Goal: Task Accomplishment & Management: Use online tool/utility

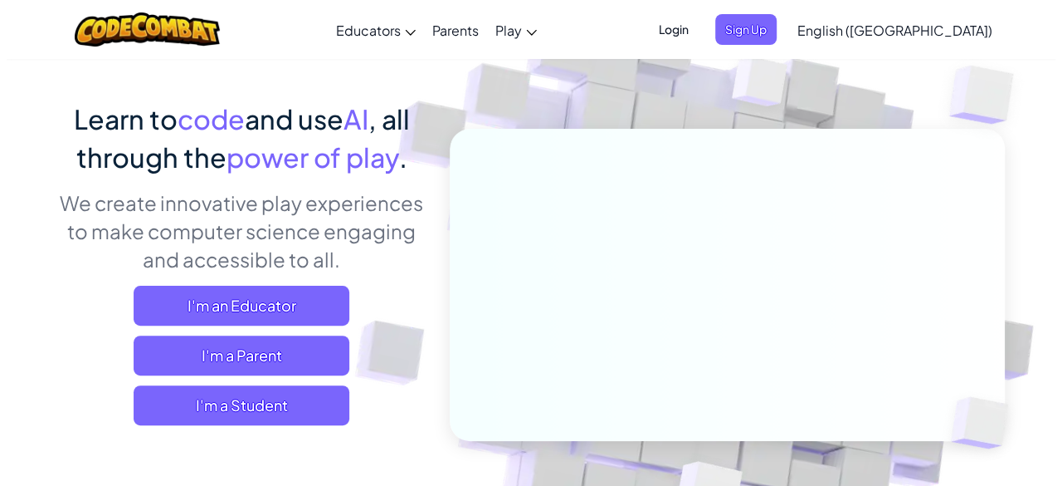
scroll to position [101, 0]
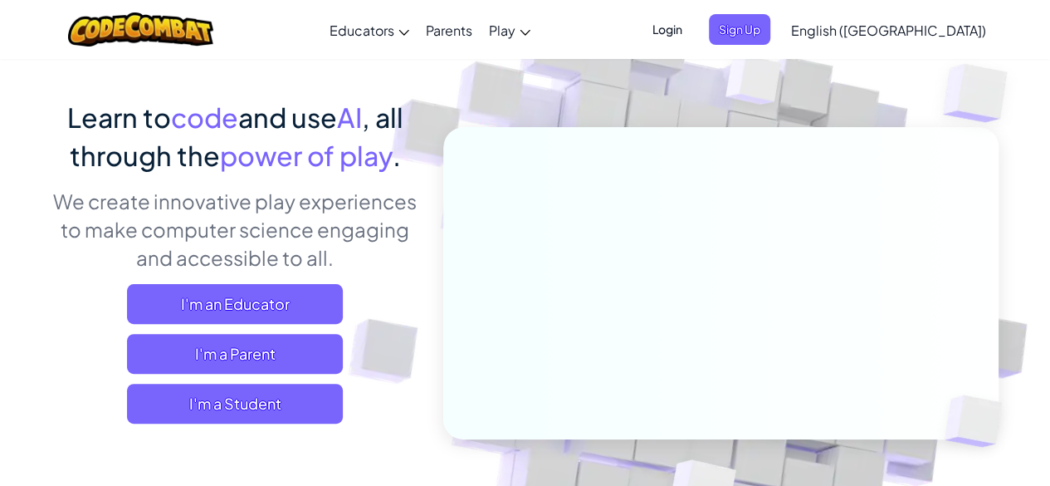
click at [408, 477] on div "Learn to code and use AI , all through the power of play . We create innovative…" at bounding box center [525, 330] width 946 height 465
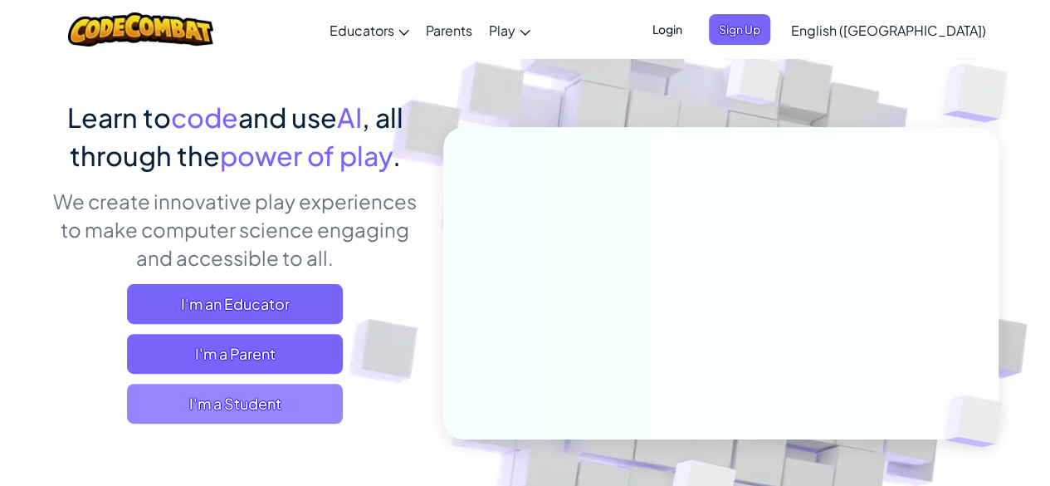
click at [192, 405] on span "I'm a Student" at bounding box center [235, 403] width 216 height 40
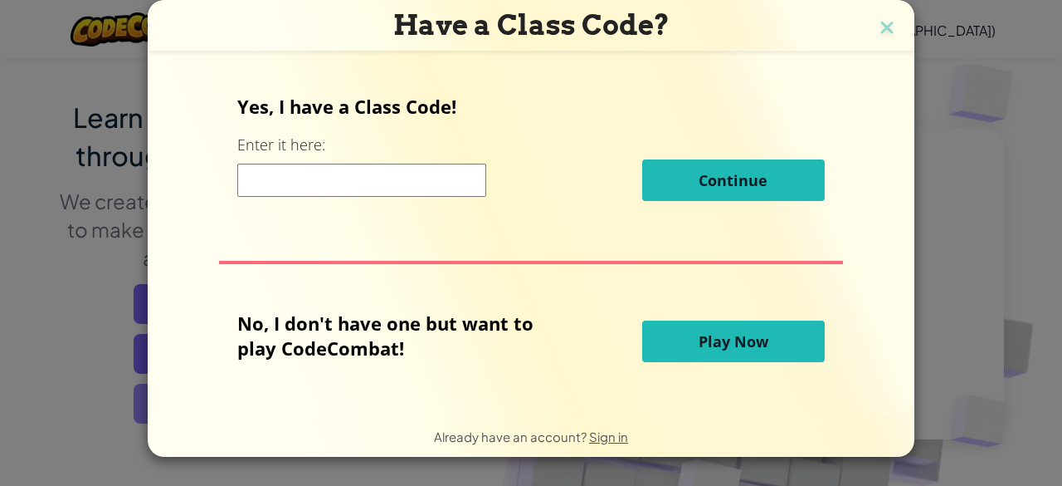
click at [192, 405] on div "Have a Class Code? Yes, I have a Class Code! Enter it here: Continue No, I don'…" at bounding box center [531, 243] width 1062 height 486
click at [711, 346] on span "Play Now" at bounding box center [734, 341] width 70 height 20
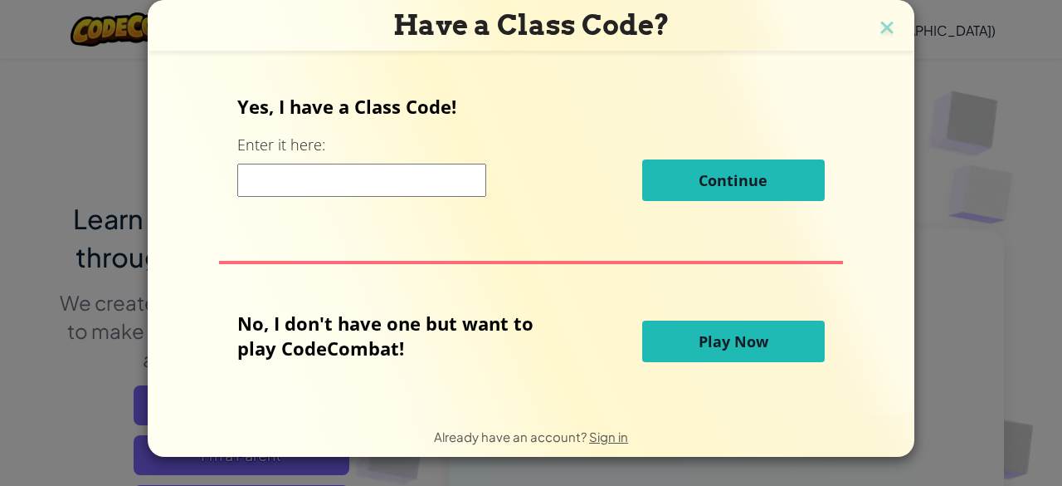
click at [711, 346] on span "Play Now" at bounding box center [734, 341] width 70 height 20
click at [722, 323] on button "Play Now" at bounding box center [733, 341] width 183 height 42
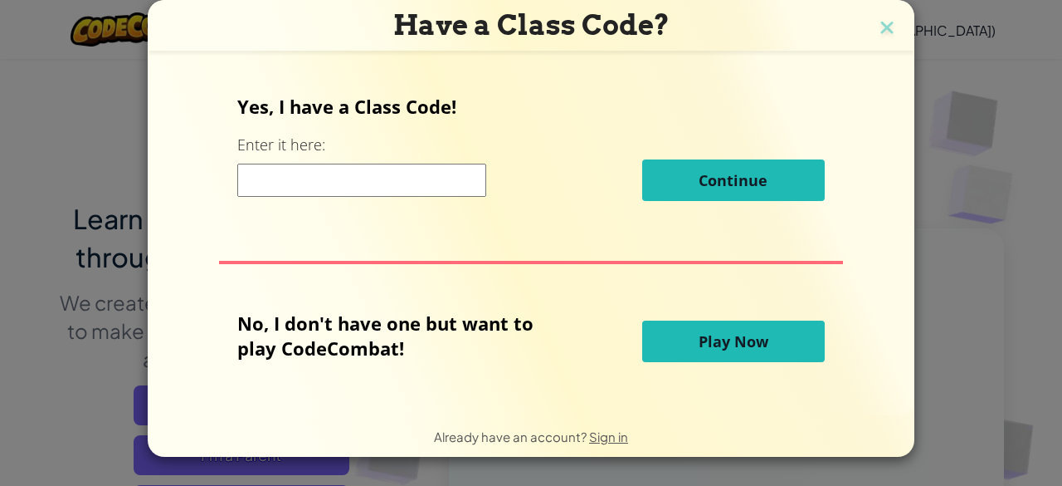
click at [735, 290] on div "Yes, I have a Class Code! Enter it here: Continue No, I don't have one but want…" at bounding box center [531, 233] width 734 height 325
click at [703, 345] on span "Play Now" at bounding box center [734, 341] width 70 height 20
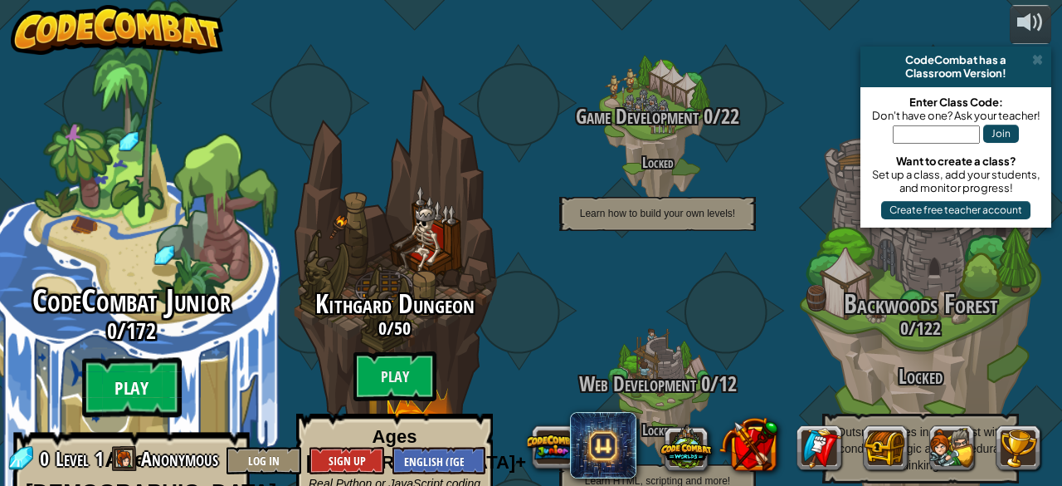
click at [126, 358] on btn "Play" at bounding box center [132, 388] width 100 height 60
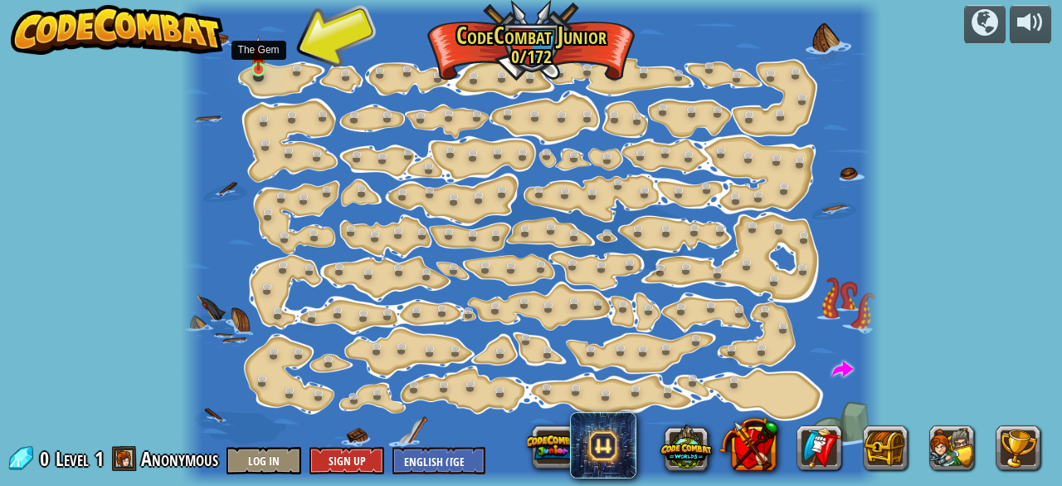
click at [264, 65] on img at bounding box center [258, 53] width 15 height 35
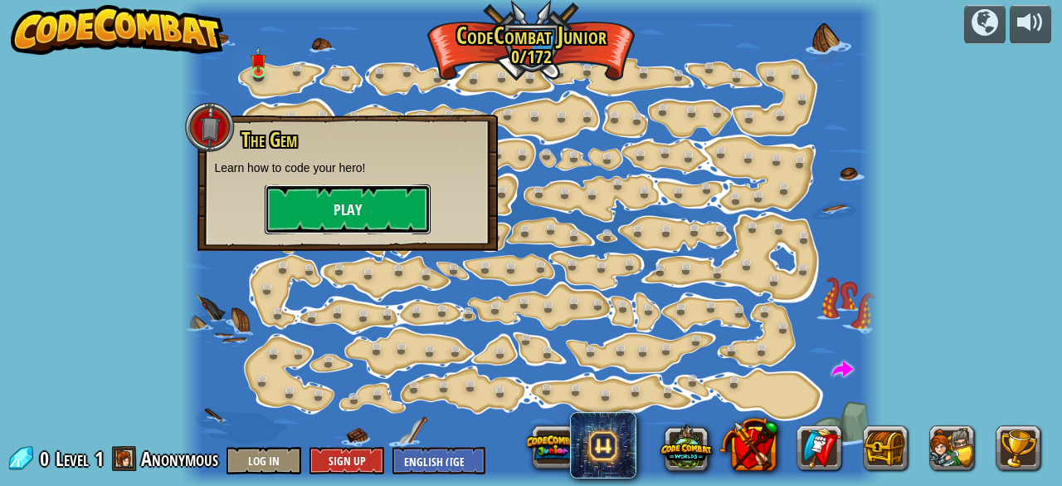
click at [308, 196] on button "Play" at bounding box center [348, 209] width 166 height 50
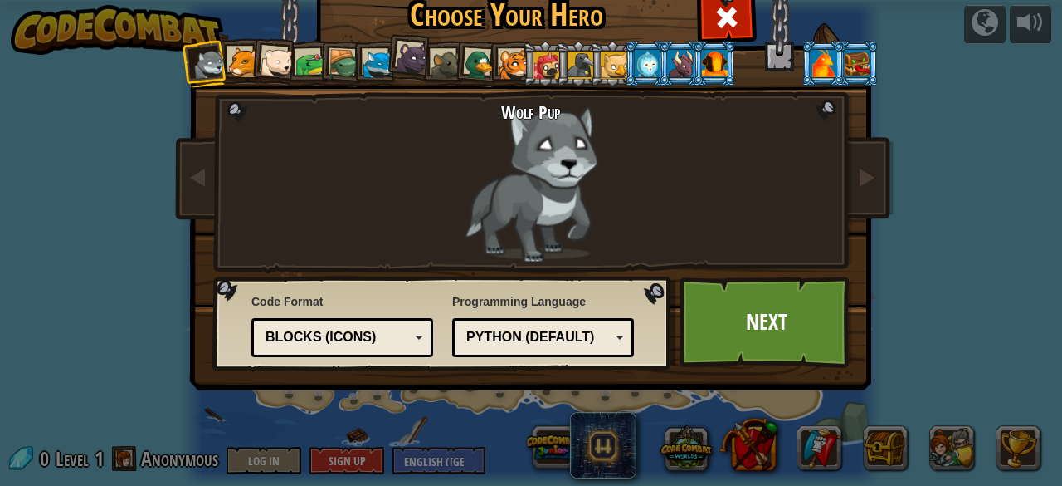
click at [509, 61] on div at bounding box center [514, 65] width 31 height 31
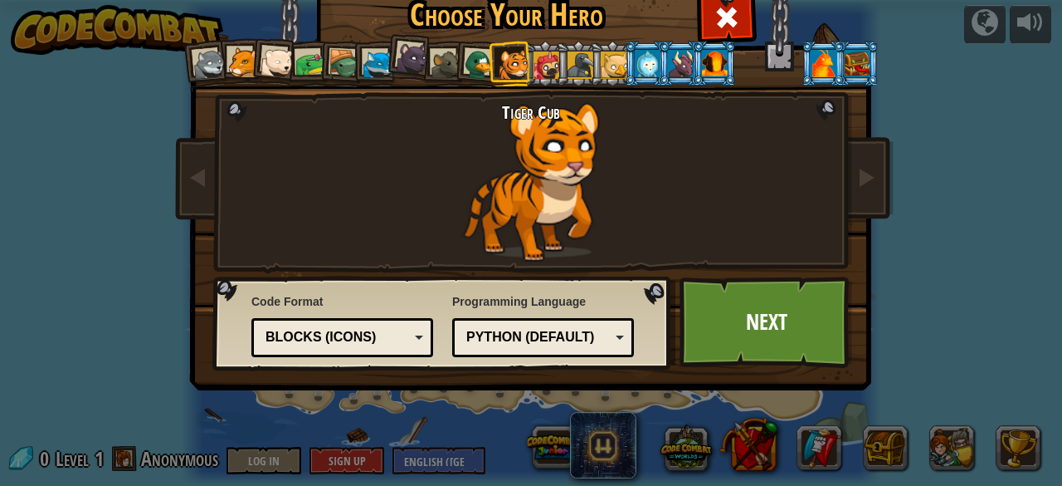
click at [509, 61] on div at bounding box center [514, 65] width 31 height 31
drag, startPoint x: 509, startPoint y: 61, endPoint x: 528, endPoint y: 115, distance: 57.2
click at [528, 115] on div "Wolf Pup Cougar Polar Bear Cub Frog Turtle Blue Fox Panther Cub Brown Rat Duck …" at bounding box center [531, 213] width 623 height 362
click at [261, 66] on div at bounding box center [277, 62] width 33 height 33
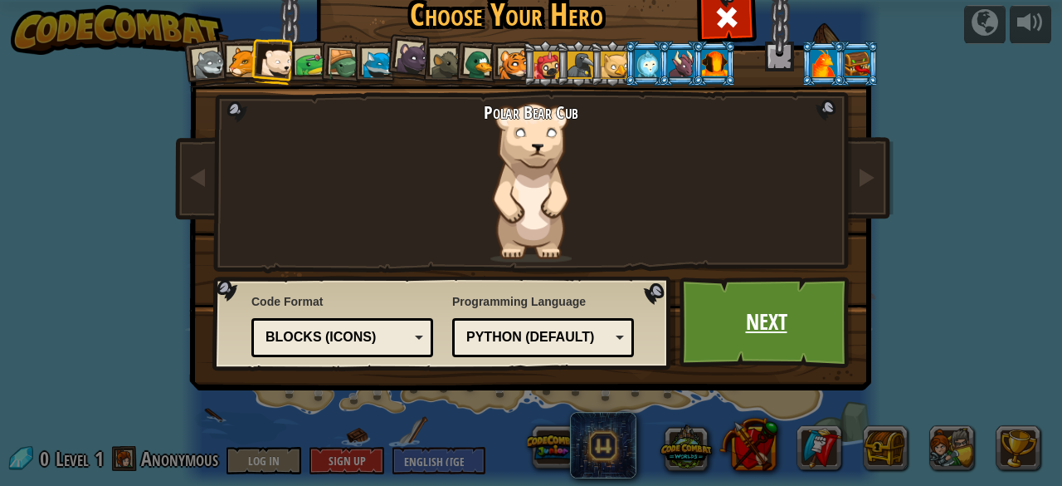
click at [777, 313] on link "Next" at bounding box center [766, 321] width 173 height 91
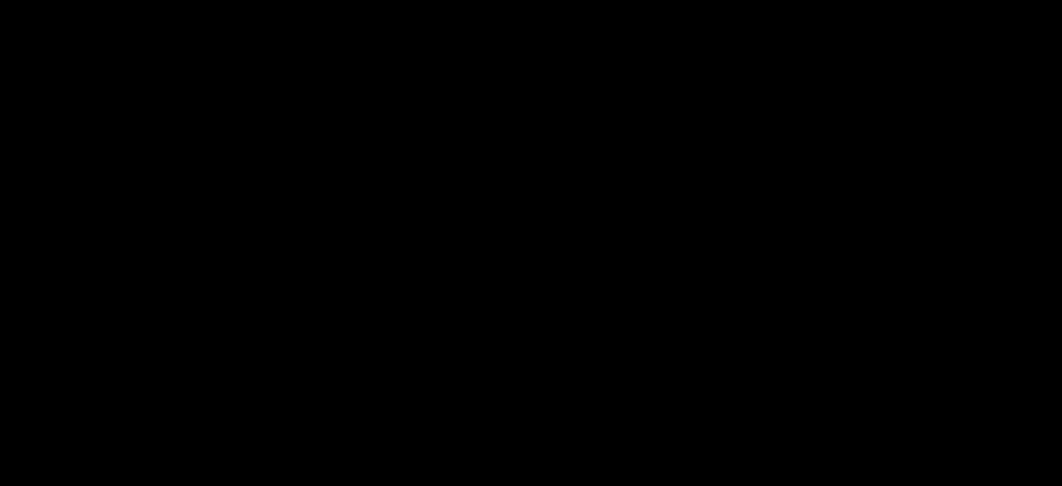
click at [777, 313] on div "The Gem Goals Start Level Error loading from server. Try refreshing the page. Y…" at bounding box center [531, 243] width 1062 height 486
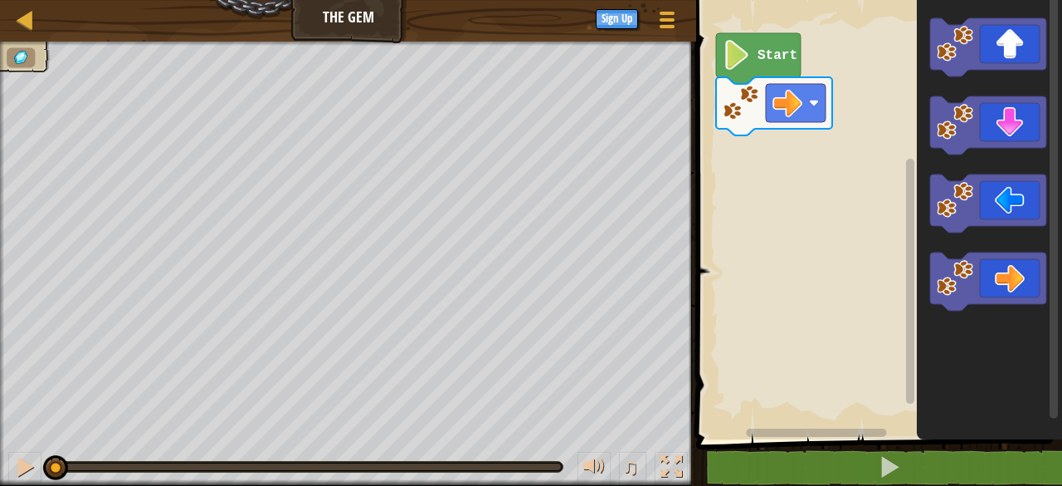
click at [821, 195] on rect "Blockly Workspace" at bounding box center [876, 215] width 371 height 447
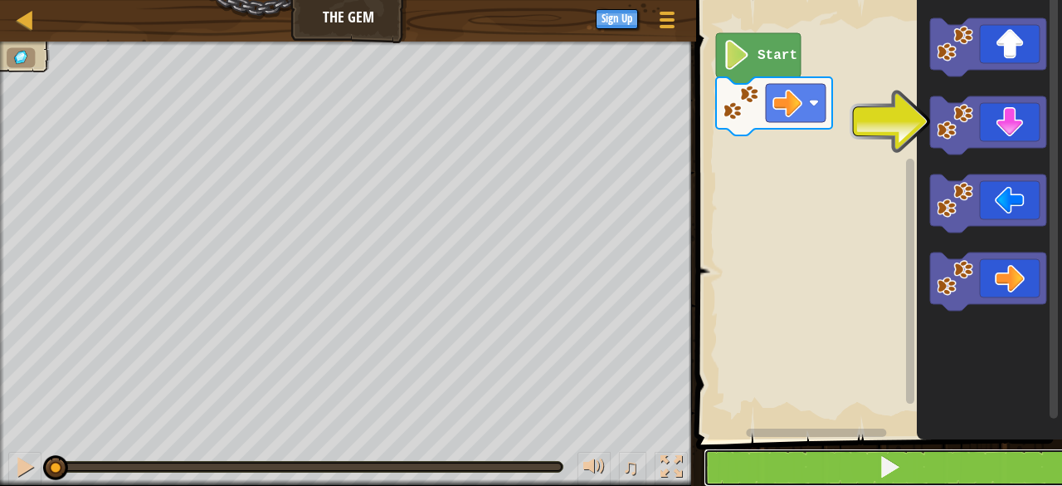
click at [823, 462] on button at bounding box center [889, 467] width 371 height 38
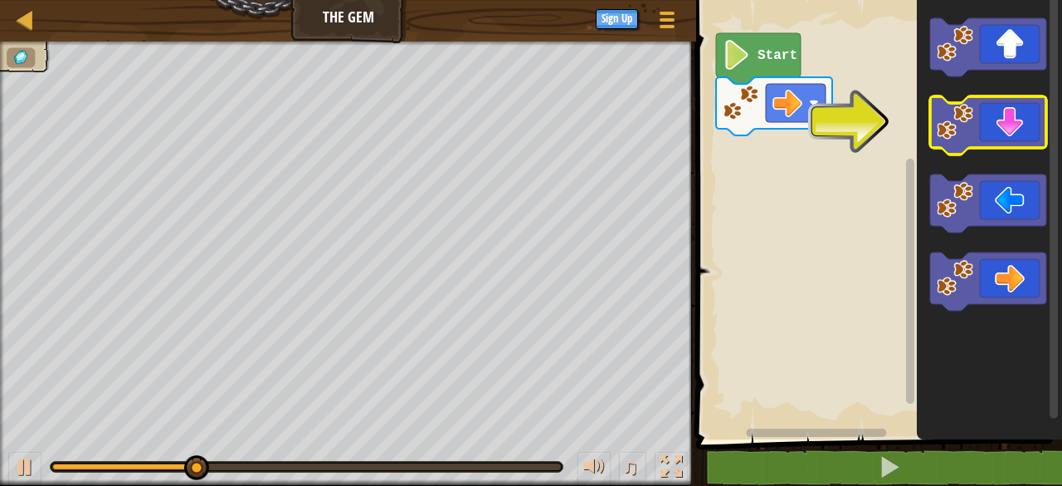
click at [1031, 125] on icon "Blockly Workspace" at bounding box center [989, 125] width 116 height 58
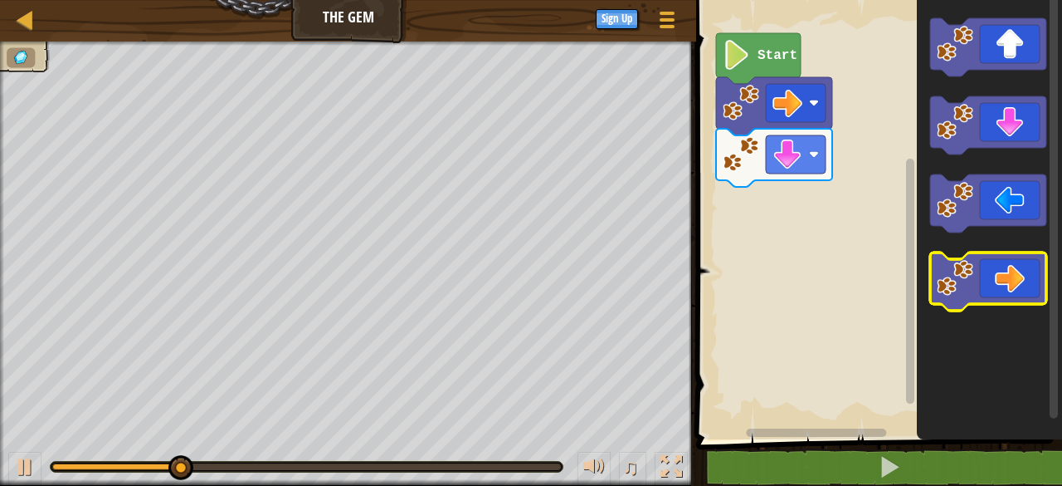
click at [931, 280] on icon "Blockly Workspace" at bounding box center [989, 281] width 116 height 58
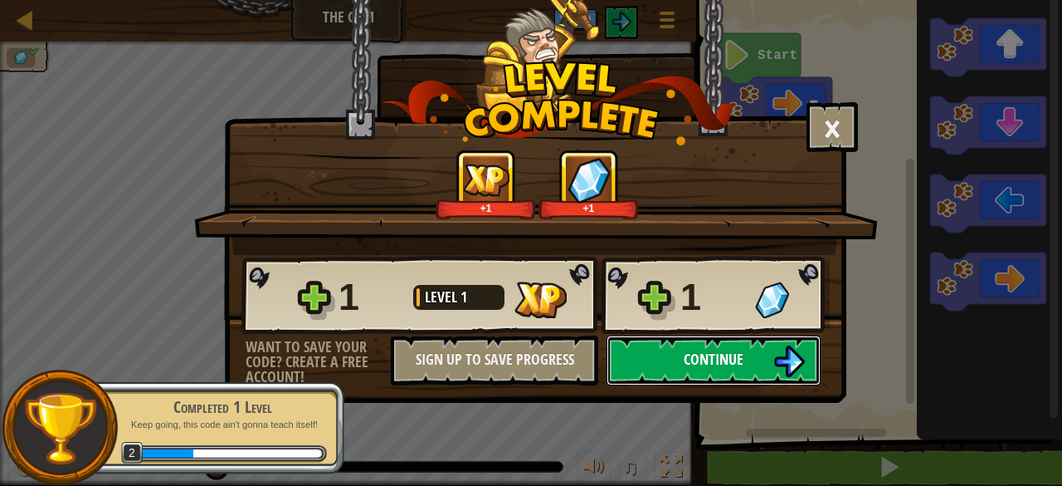
click at [739, 358] on span "Continue" at bounding box center [714, 359] width 60 height 21
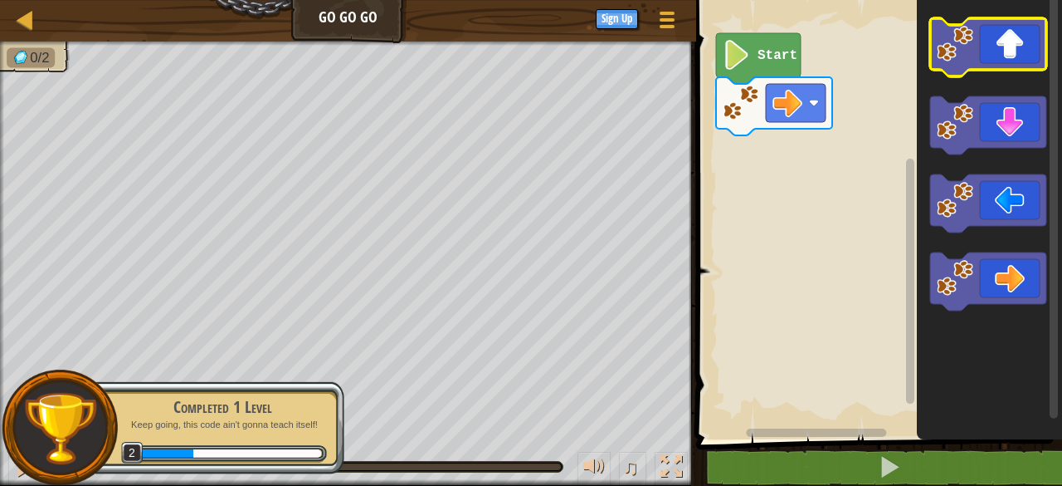
click at [961, 61] on image "Blockly Workspace" at bounding box center [955, 44] width 37 height 37
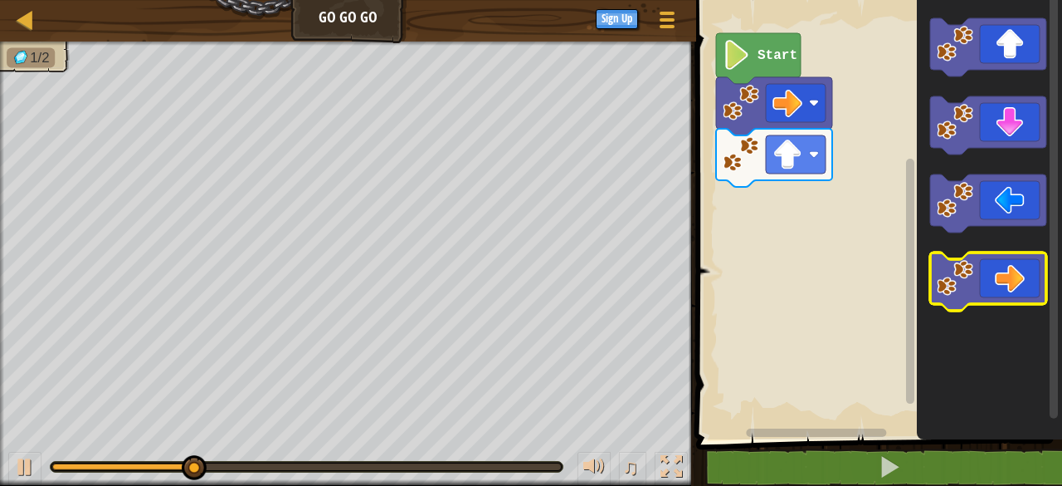
click at [995, 255] on icon "Blockly Workspace" at bounding box center [989, 281] width 116 height 58
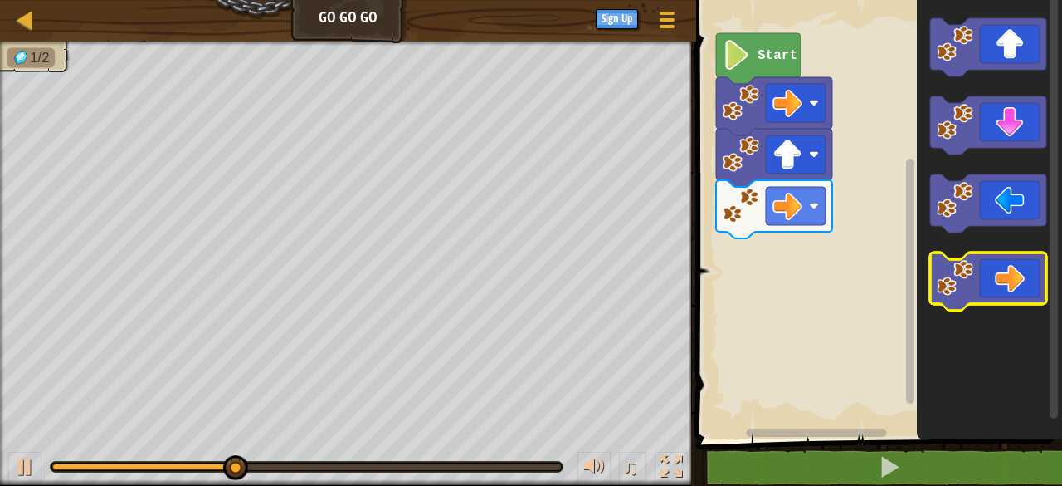
click at [966, 303] on icon "Blockly Workspace" at bounding box center [989, 281] width 116 height 58
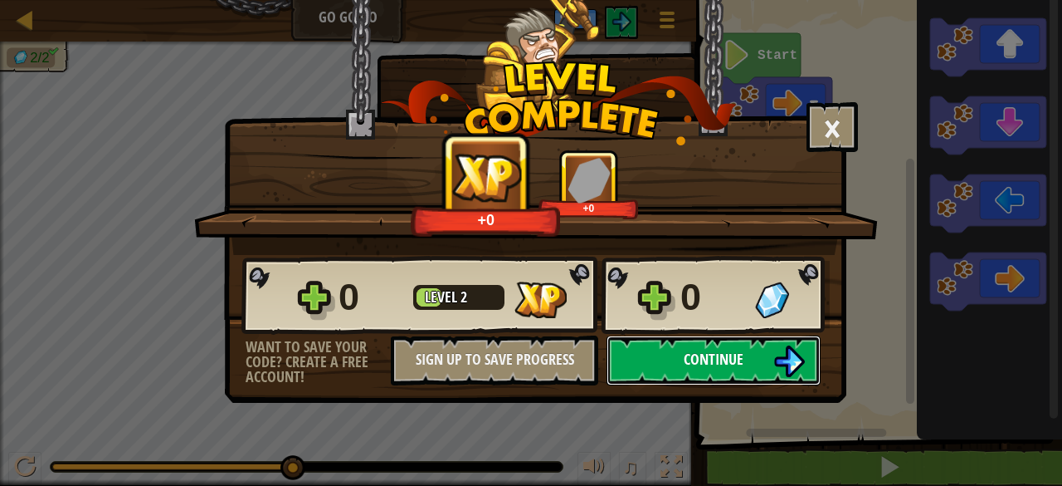
click at [789, 353] on img at bounding box center [790, 361] width 32 height 32
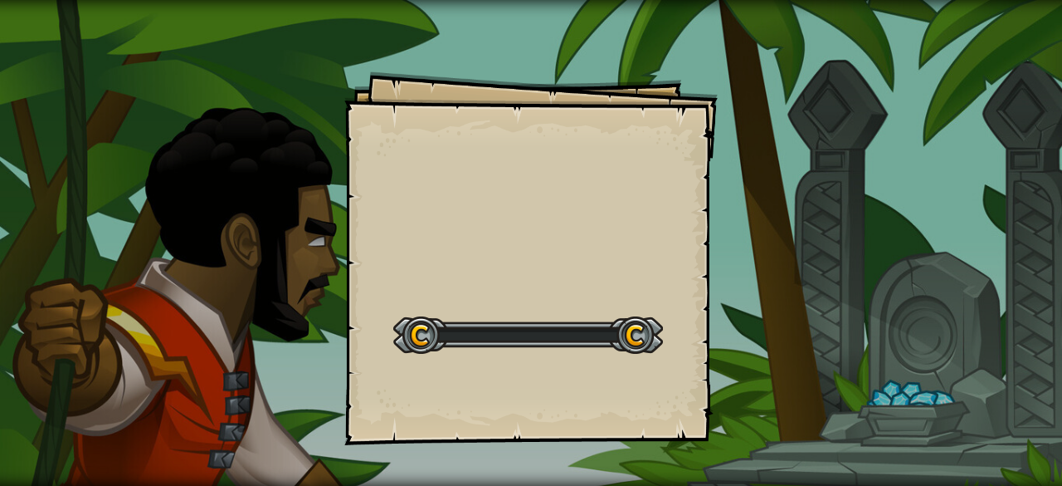
click at [789, 353] on div "Goals Start Level Error loading from server. Try refreshing the page. You'll ne…" at bounding box center [531, 243] width 1062 height 486
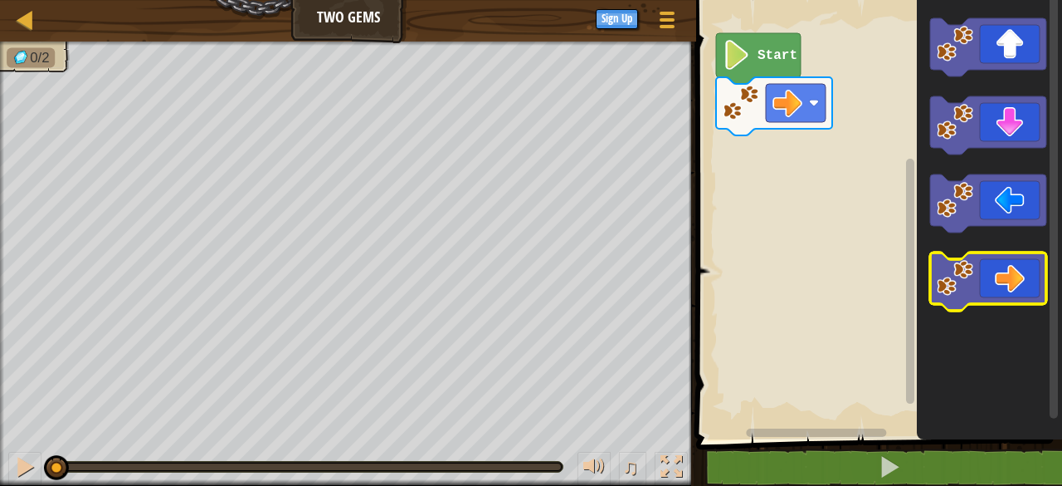
click at [952, 309] on icon "Blockly Workspace" at bounding box center [989, 281] width 116 height 58
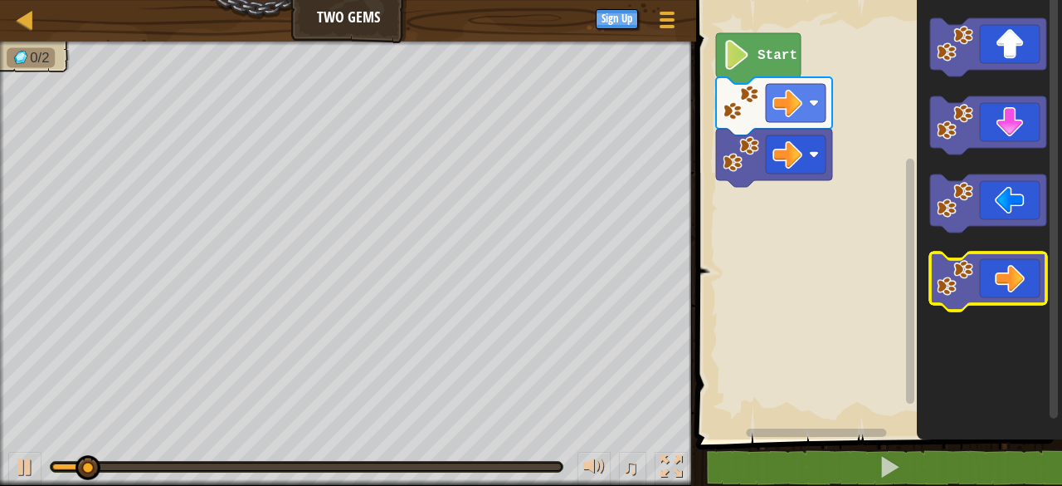
click at [952, 309] on icon "Blockly Workspace" at bounding box center [989, 281] width 116 height 58
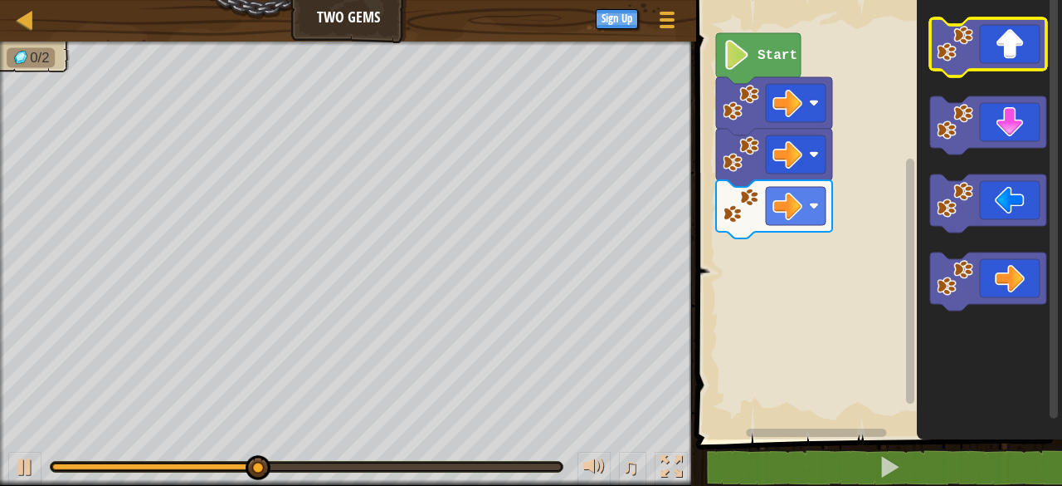
click at [1031, 46] on icon "Blockly Workspace" at bounding box center [989, 47] width 116 height 58
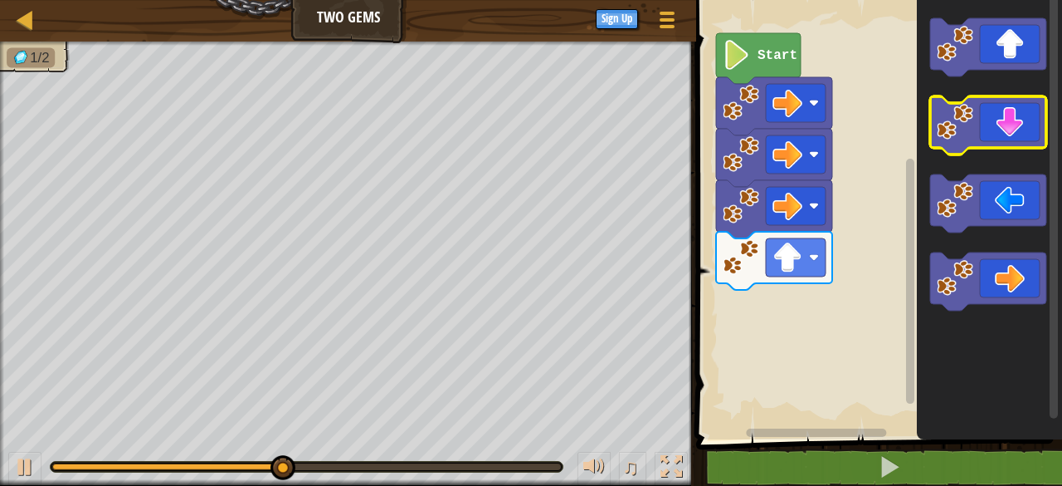
click at [1011, 122] on icon "Blockly Workspace" at bounding box center [989, 125] width 116 height 58
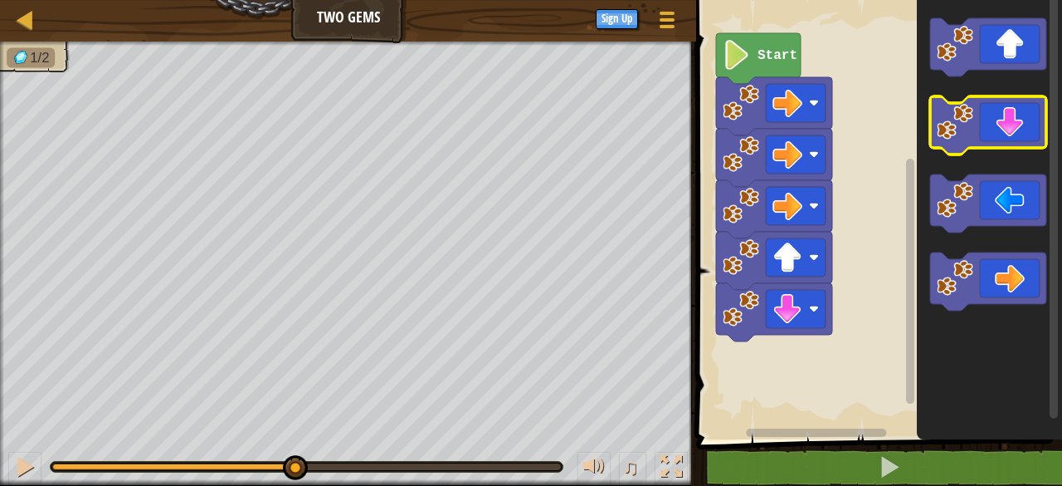
click at [1011, 122] on icon "Blockly Workspace" at bounding box center [989, 125] width 116 height 58
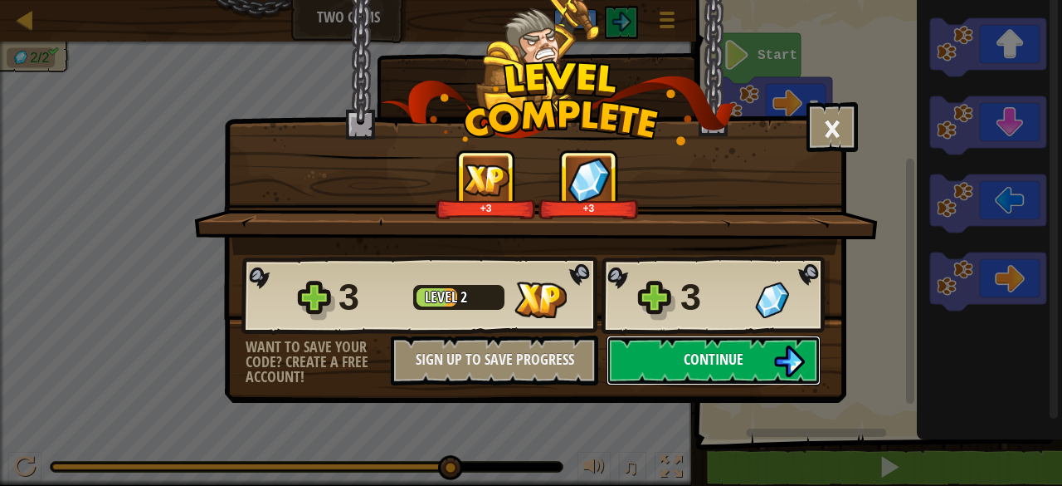
click at [725, 379] on button "Continue" at bounding box center [714, 360] width 214 height 50
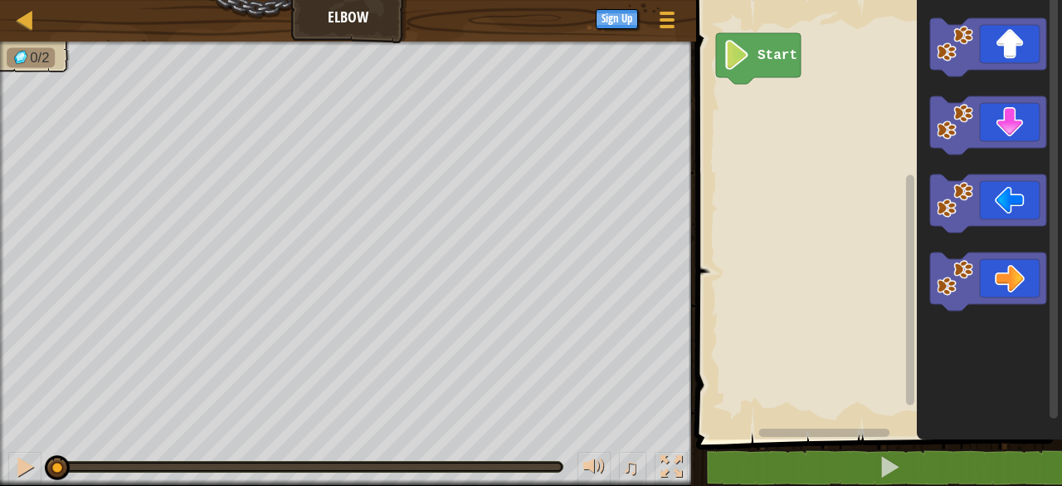
click at [1023, 129] on icon "Blockly Workspace" at bounding box center [989, 125] width 116 height 58
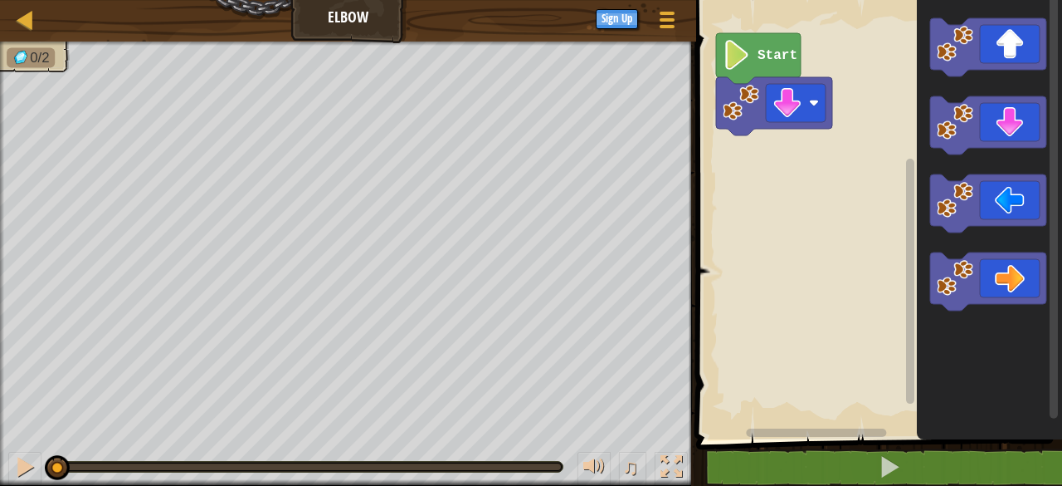
click at [1023, 129] on icon "Blockly Workspace" at bounding box center [989, 125] width 116 height 58
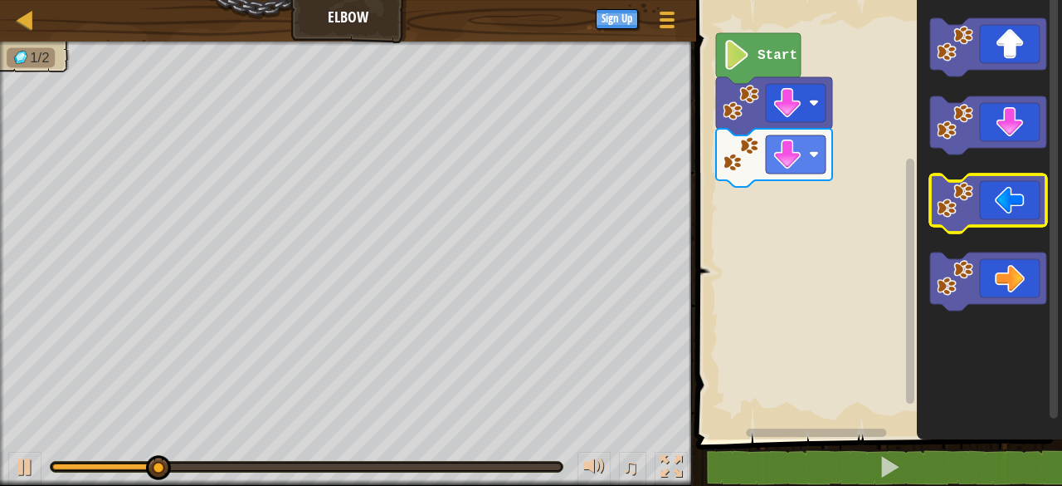
click at [1023, 176] on icon "Blockly Workspace" at bounding box center [989, 203] width 116 height 58
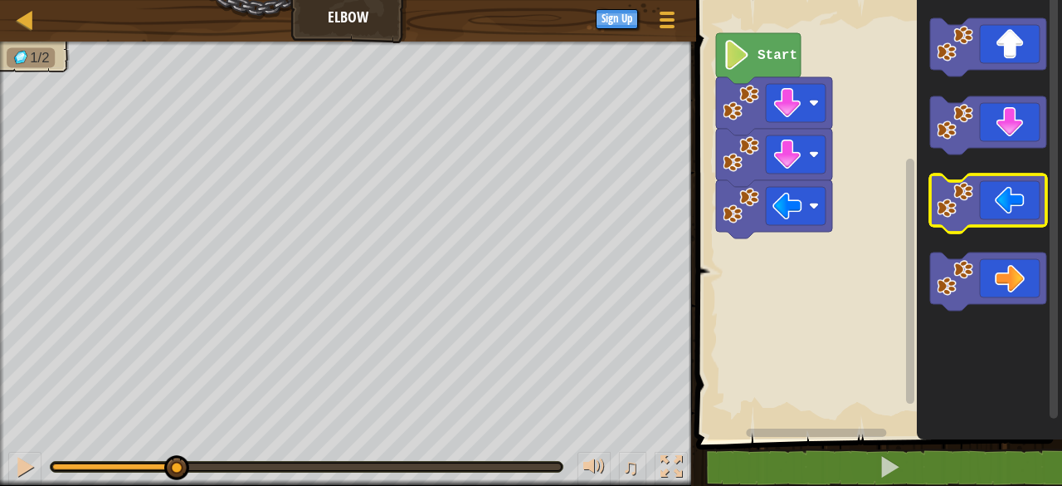
click at [1023, 176] on icon "Blockly Workspace" at bounding box center [989, 203] width 116 height 58
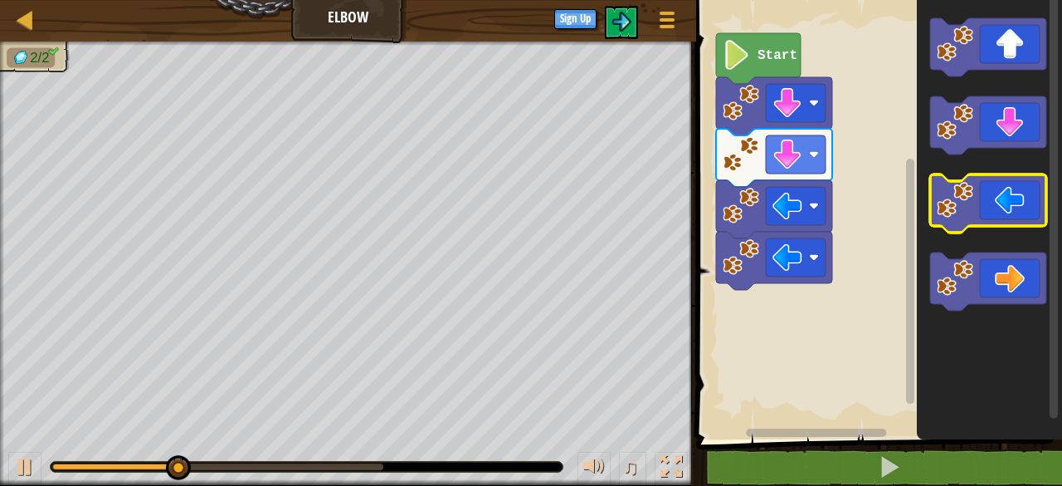
click at [1023, 176] on icon "Blockly Workspace" at bounding box center [989, 203] width 116 height 58
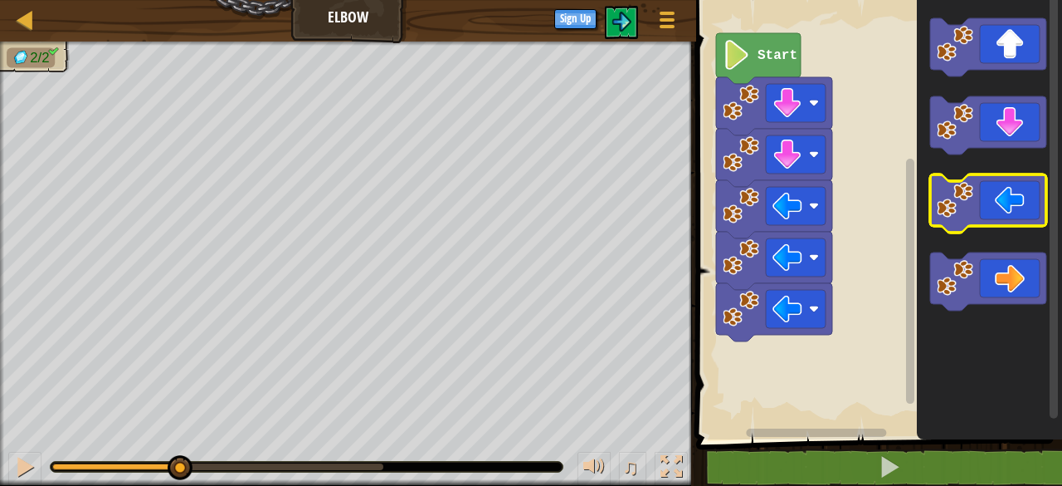
click at [1023, 176] on icon "Blockly Workspace" at bounding box center [989, 203] width 116 height 58
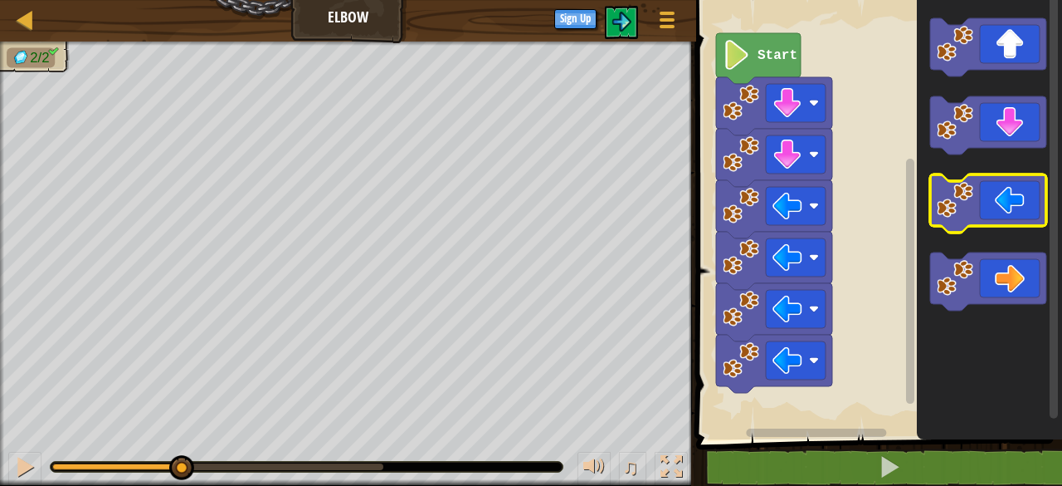
click at [1023, 176] on icon "Blockly Workspace" at bounding box center [989, 203] width 116 height 58
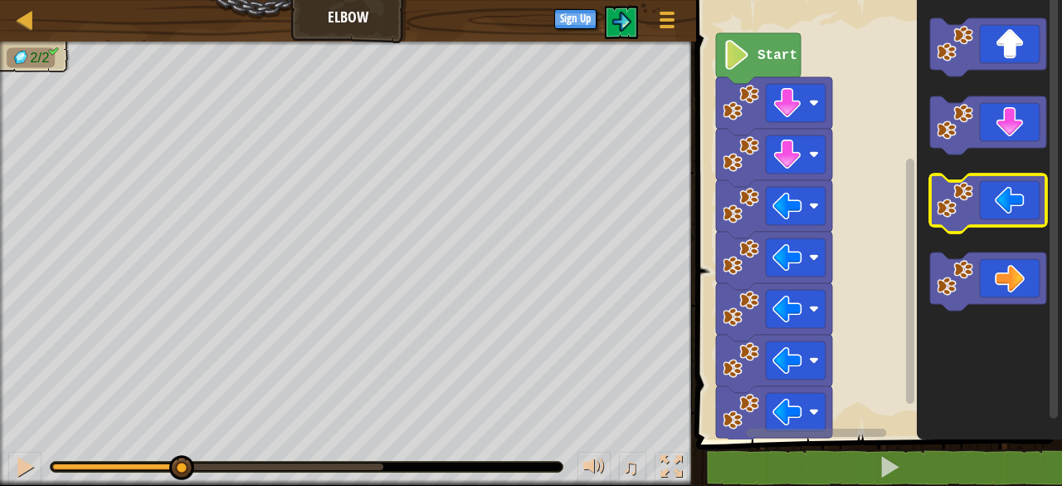
click at [1023, 176] on icon "Blockly Workspace" at bounding box center [989, 203] width 116 height 58
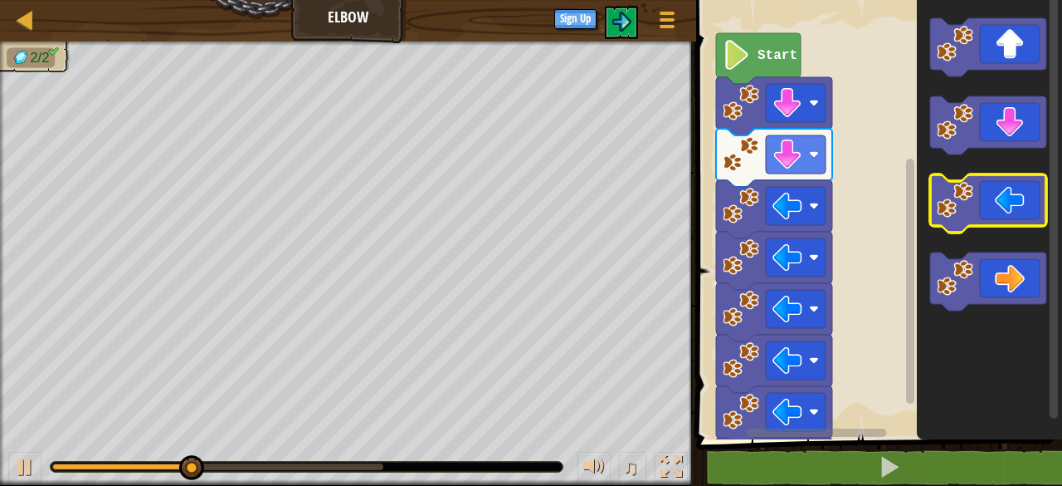
click at [1016, 178] on icon "Blockly Workspace" at bounding box center [989, 203] width 116 height 58
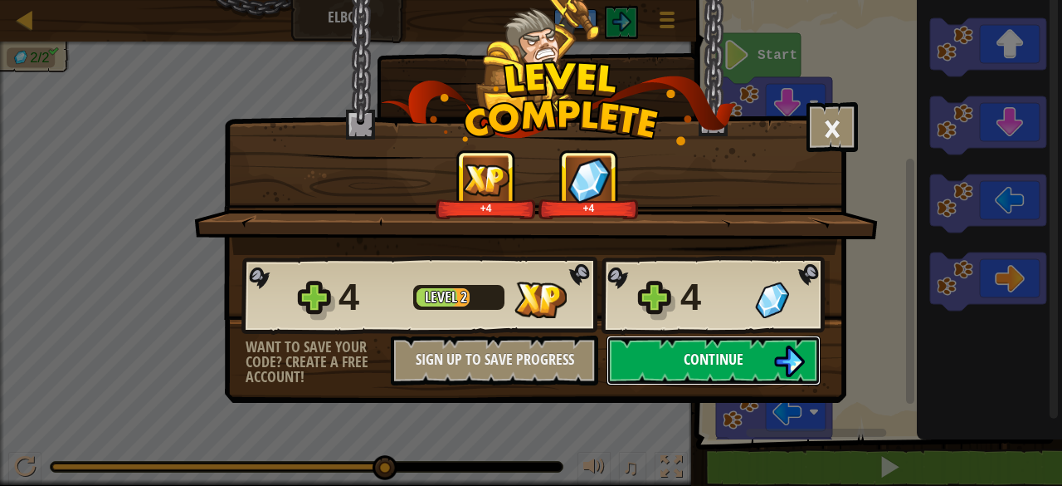
click at [667, 357] on button "Continue" at bounding box center [714, 360] width 214 height 50
